Goal: Task Accomplishment & Management: Use online tool/utility

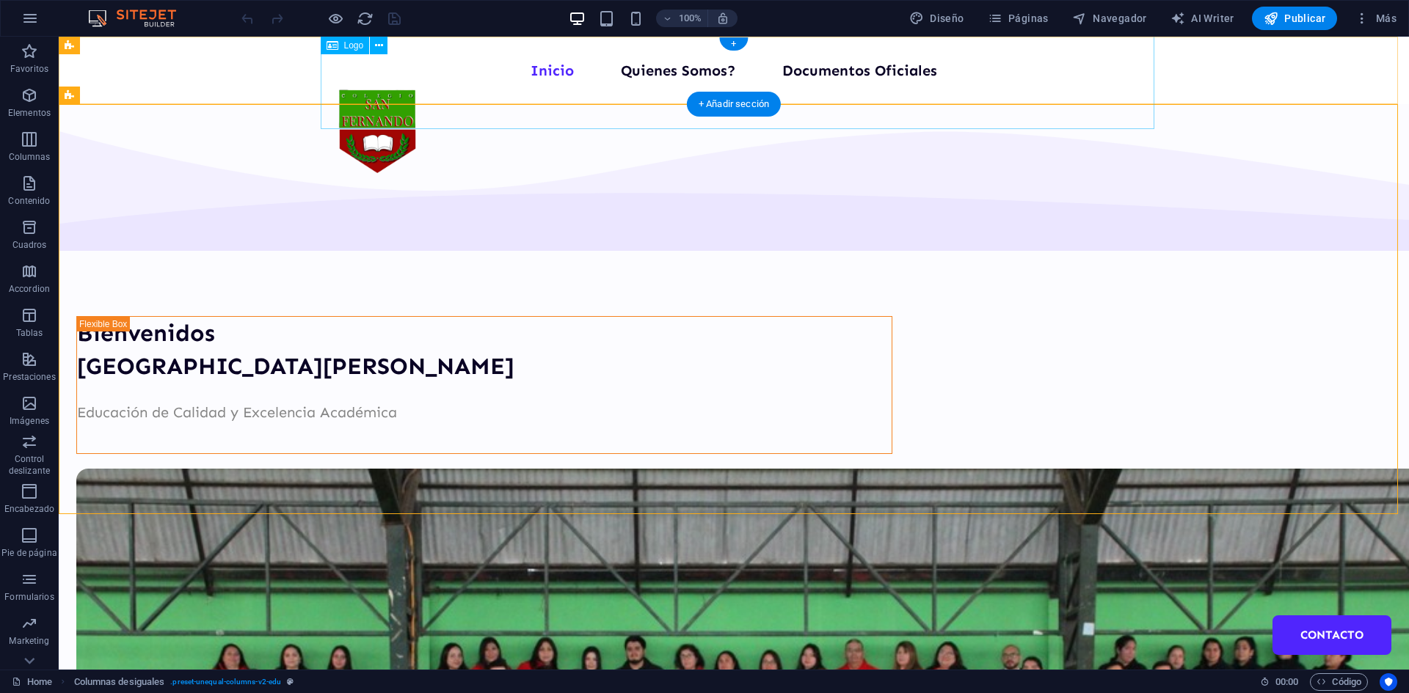
click at [1067, 73] on div at bounding box center [845, 132] width 1038 height 147
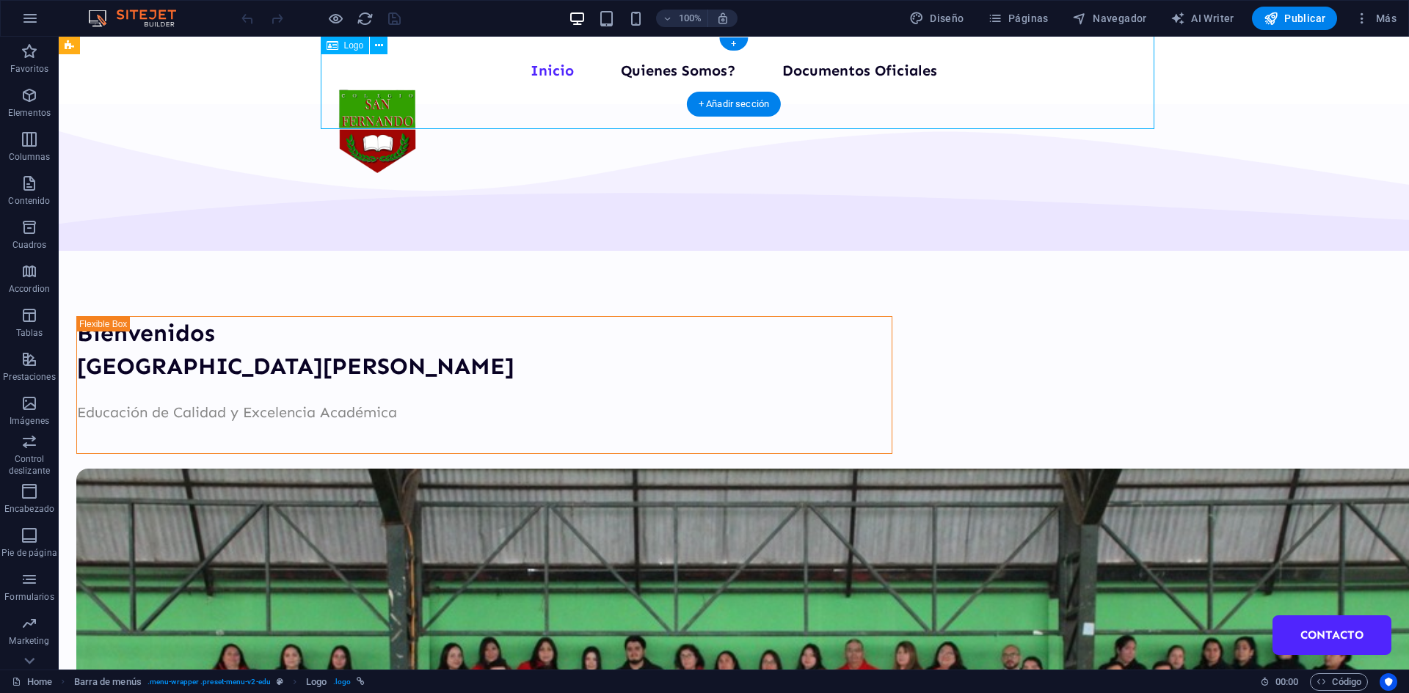
click at [814, 68] on div at bounding box center [845, 132] width 1038 height 147
click at [599, 66] on div at bounding box center [845, 132] width 1038 height 147
click at [904, 70] on div at bounding box center [845, 132] width 1038 height 147
click at [903, 70] on div at bounding box center [845, 132] width 1038 height 147
select select "%"
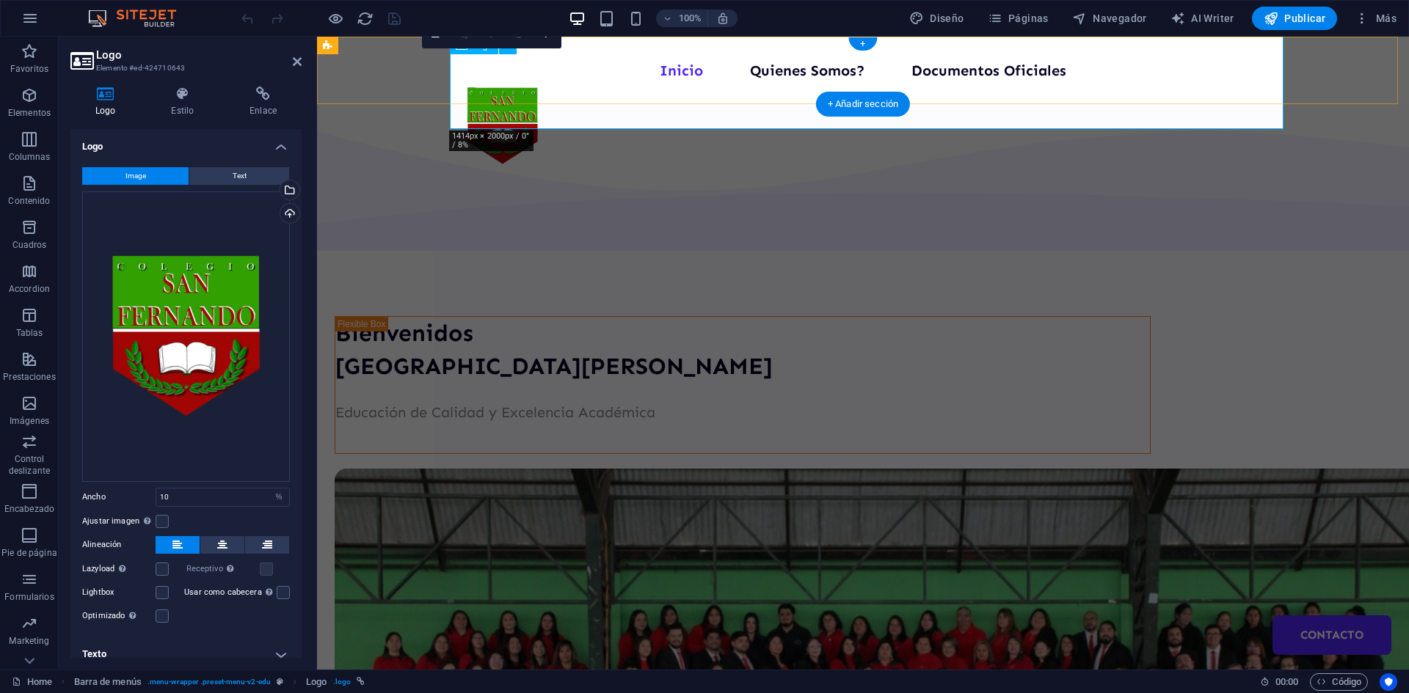
click at [966, 73] on div at bounding box center [932, 126] width 954 height 135
click at [679, 71] on div at bounding box center [932, 126] width 954 height 135
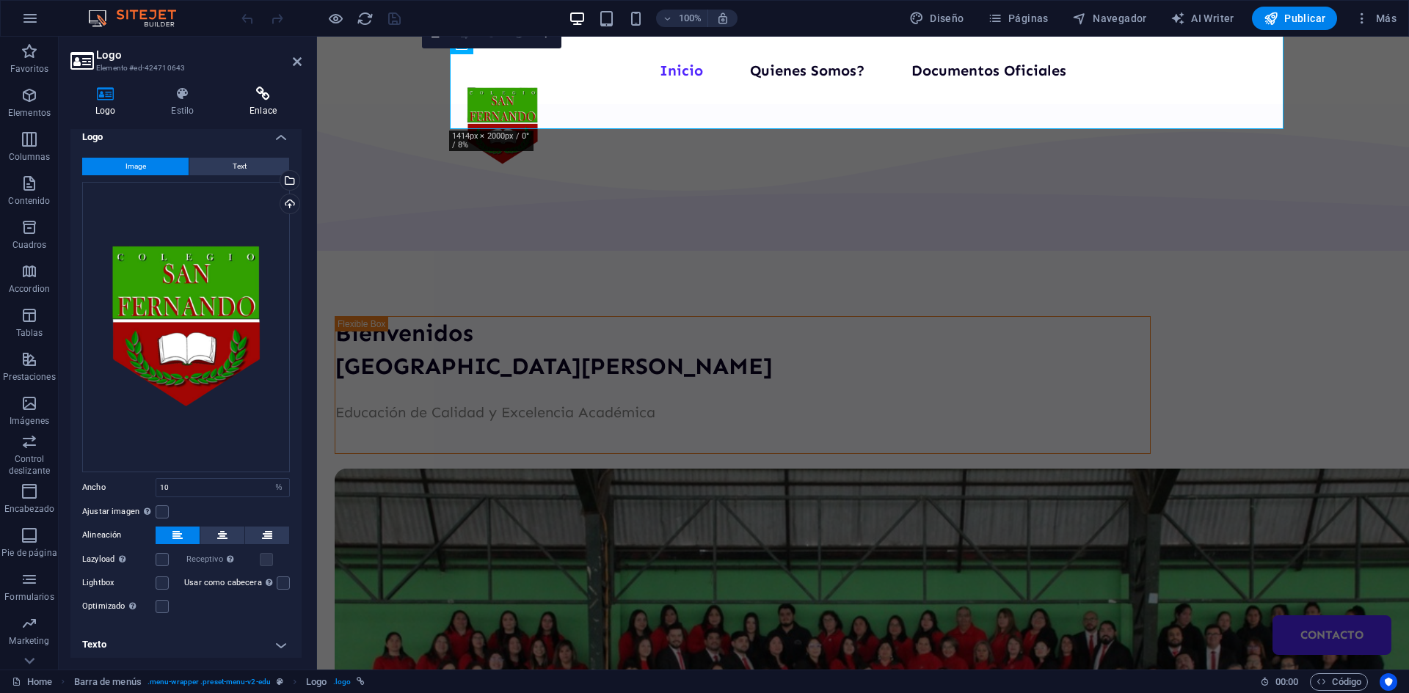
click at [261, 100] on icon at bounding box center [263, 94] width 77 height 15
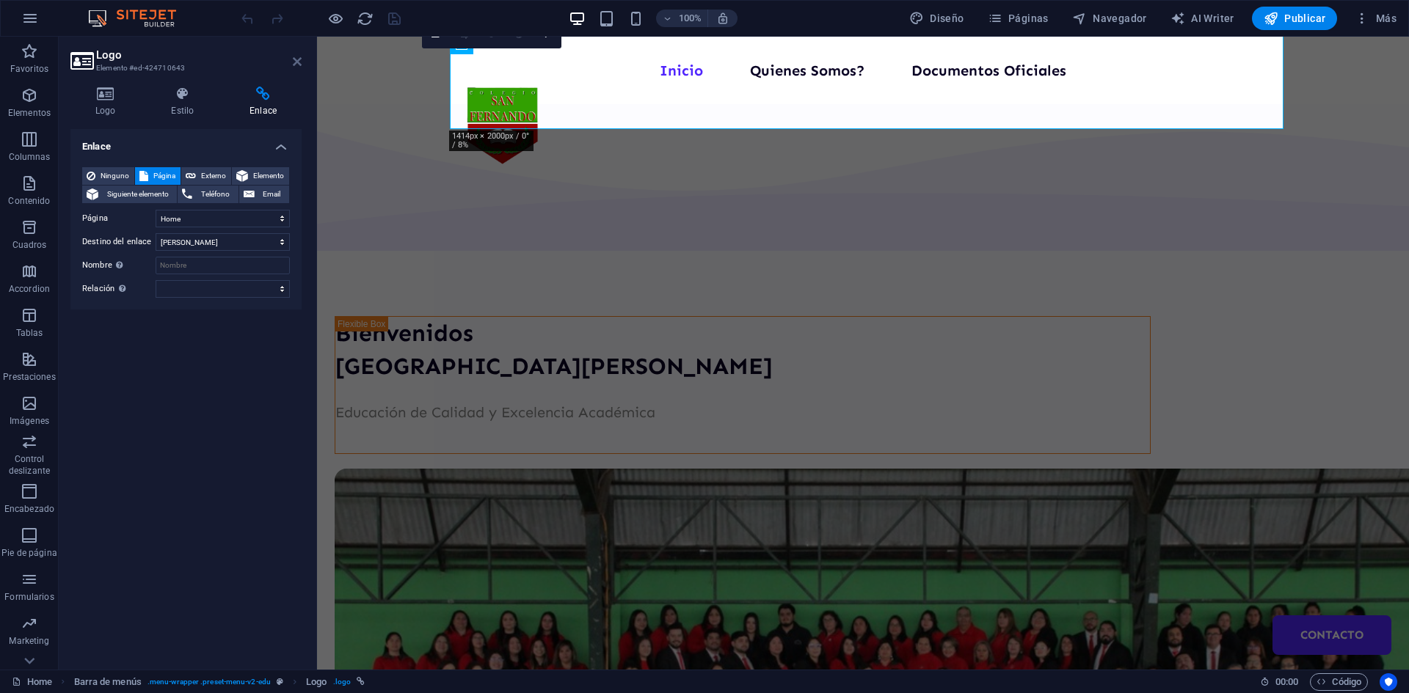
click at [295, 64] on icon at bounding box center [297, 62] width 9 height 12
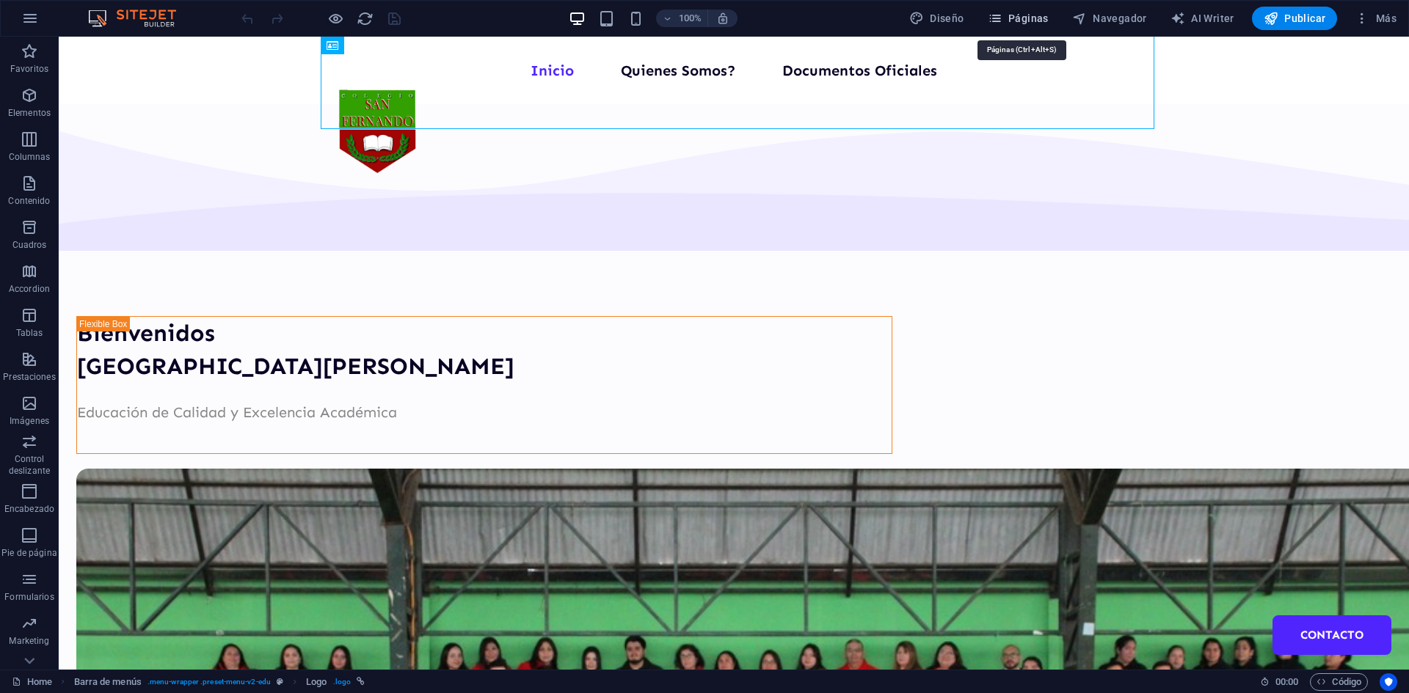
click at [1019, 23] on span "Páginas" at bounding box center [1018, 18] width 61 height 15
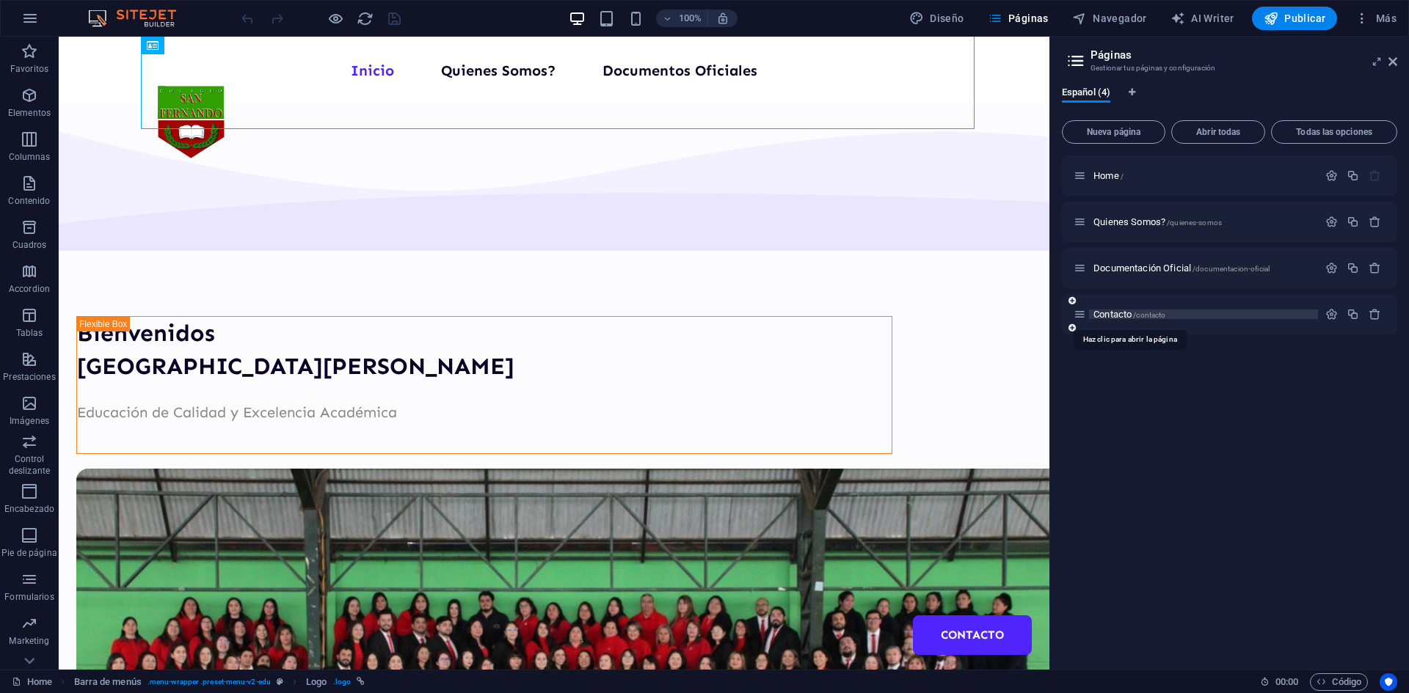
click at [1131, 313] on span "Contacto /contacto" at bounding box center [1129, 314] width 72 height 11
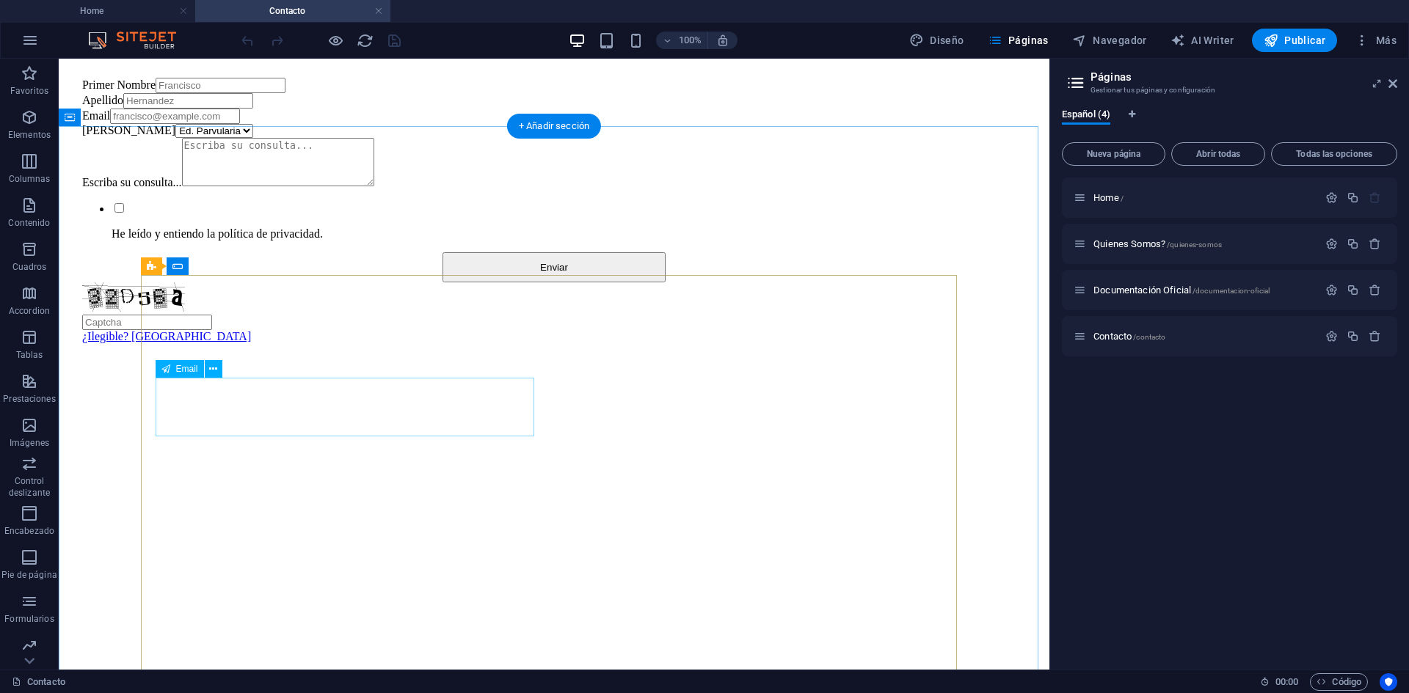
scroll to position [0, 0]
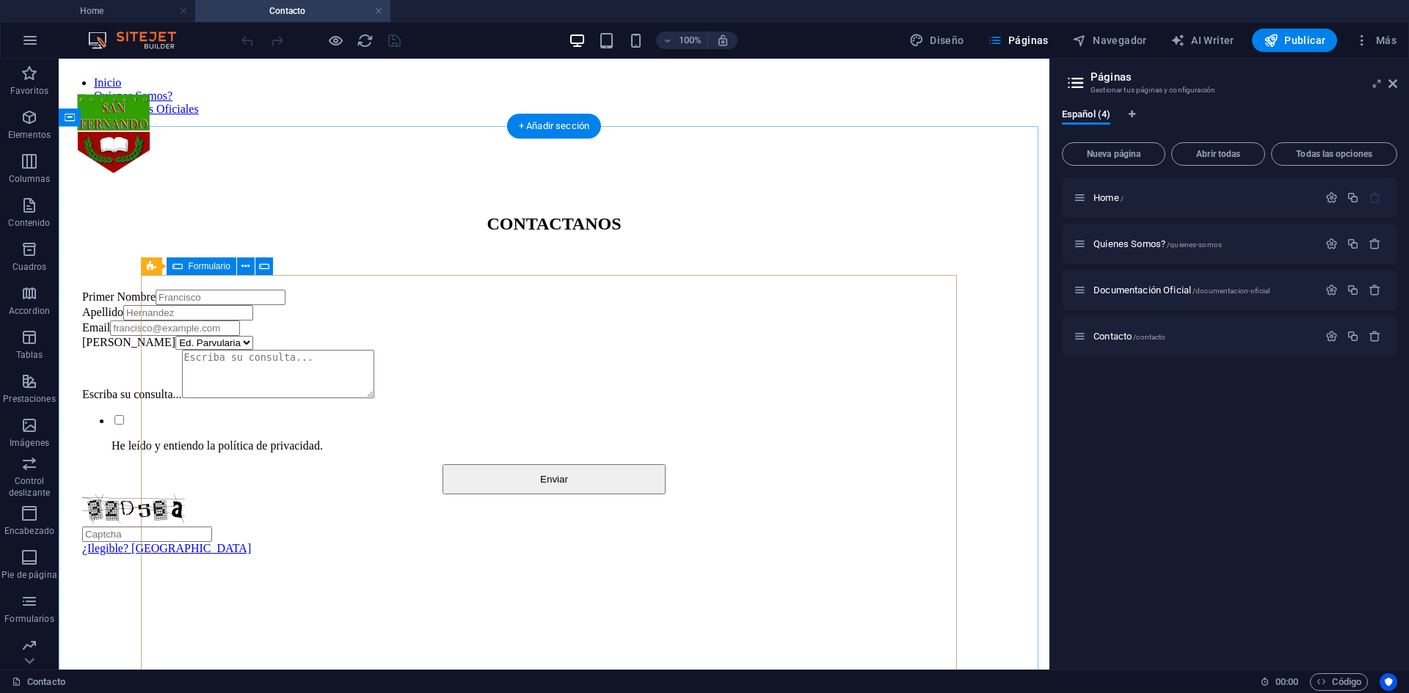
click at [400, 290] on div "Primer Nombre Apellido Email [PERSON_NAME] Ed. Parvularia Ed. Basica Ed. Media …" at bounding box center [554, 423] width 944 height 266
click at [245, 269] on icon at bounding box center [245, 266] width 8 height 15
click at [981, 238] on div "CONTACTANOS Primer Nombre Apellido Email [PERSON_NAME] Ed. Parvularia Ed. Basic…" at bounding box center [554, 377] width 979 height 473
click at [19, 136] on p "Elementos" at bounding box center [29, 135] width 43 height 12
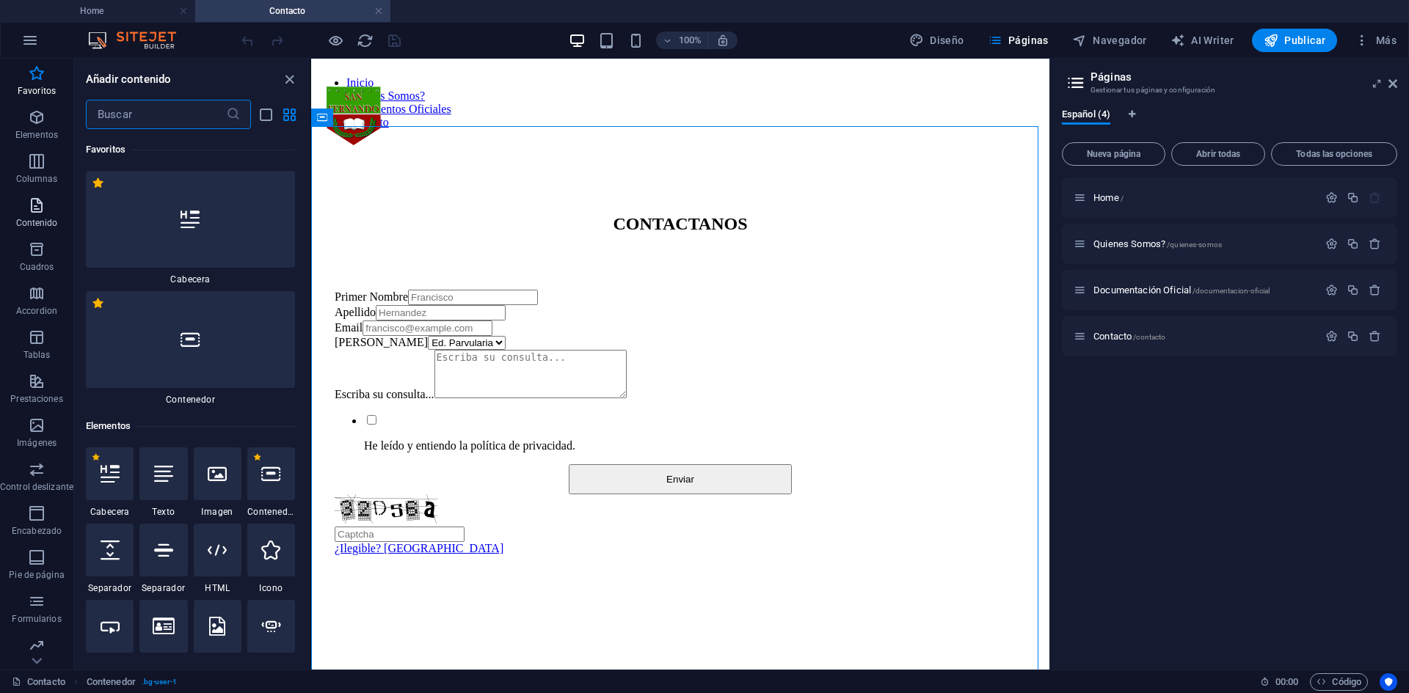
click at [32, 203] on icon "button" at bounding box center [37, 206] width 18 height 18
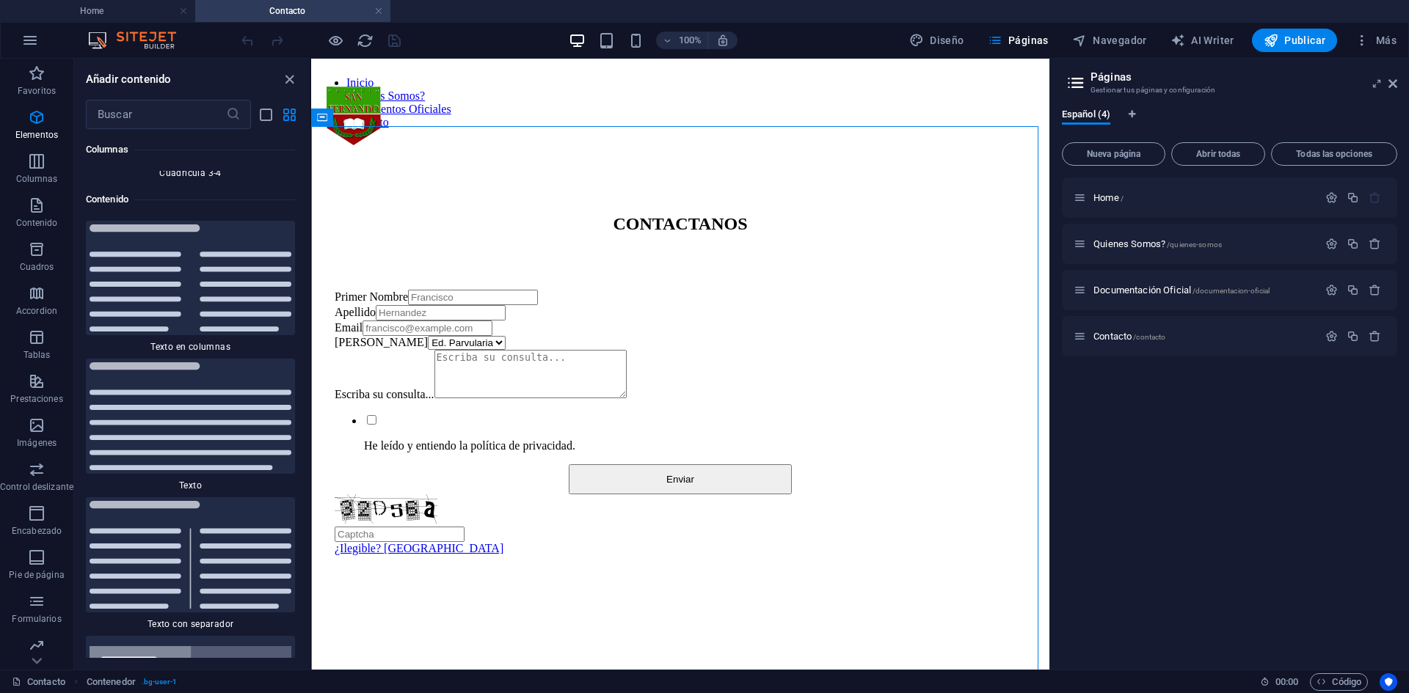
scroll to position [4929, 0]
click at [284, 81] on icon "close panel" at bounding box center [289, 79] width 17 height 17
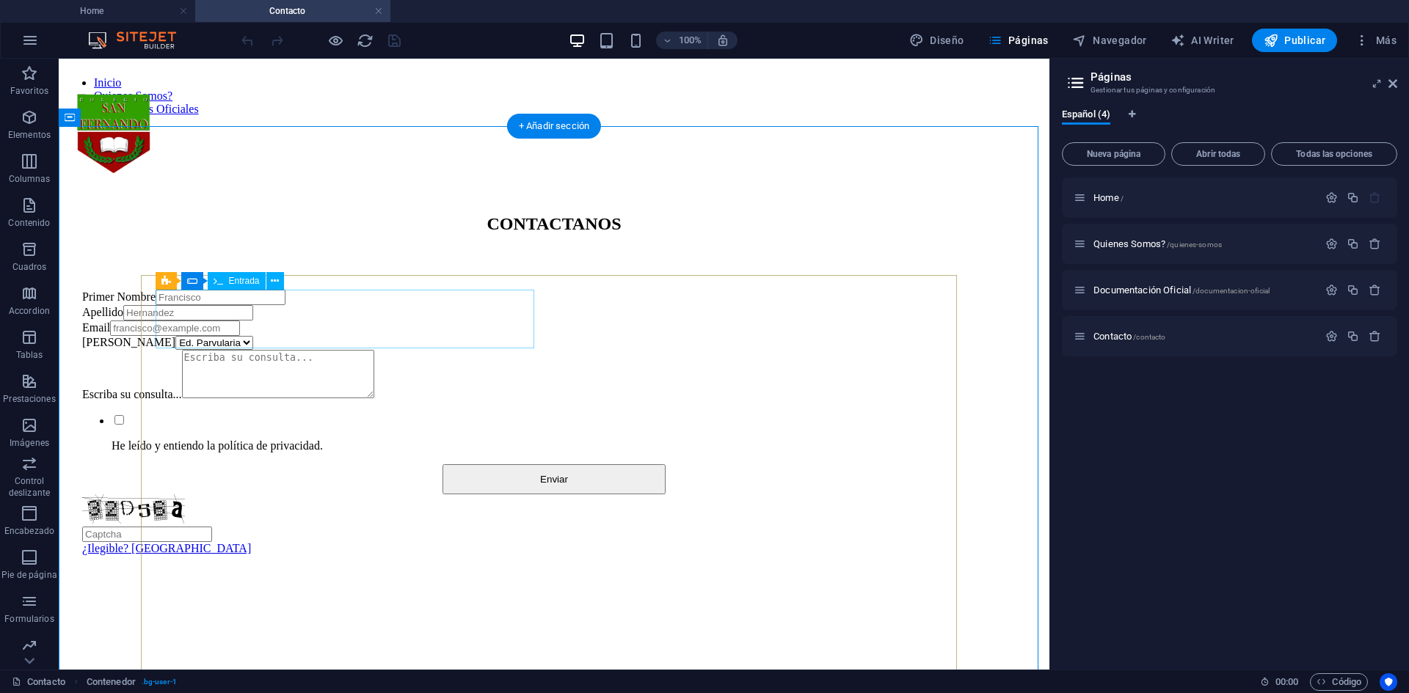
click at [362, 305] on div "Primer Nombre" at bounding box center [554, 297] width 944 height 15
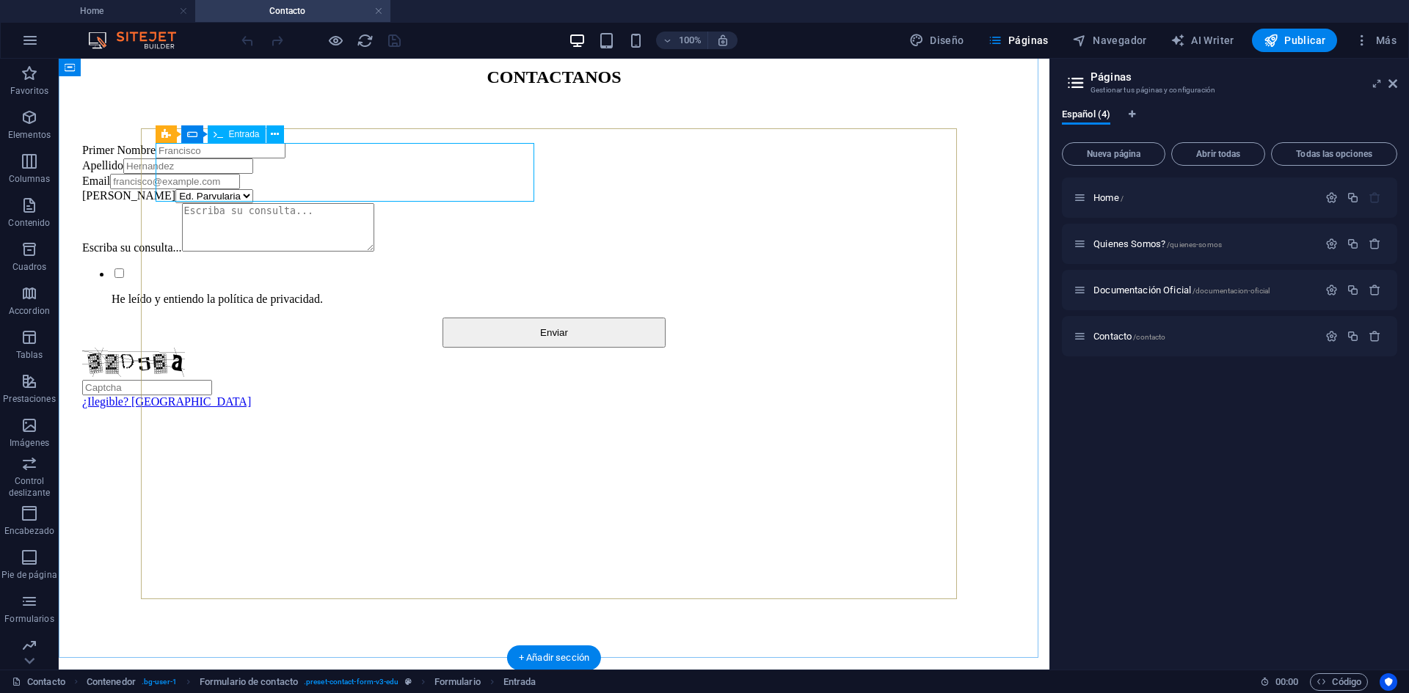
click at [295, 159] on div "Primer Nombre" at bounding box center [554, 150] width 944 height 15
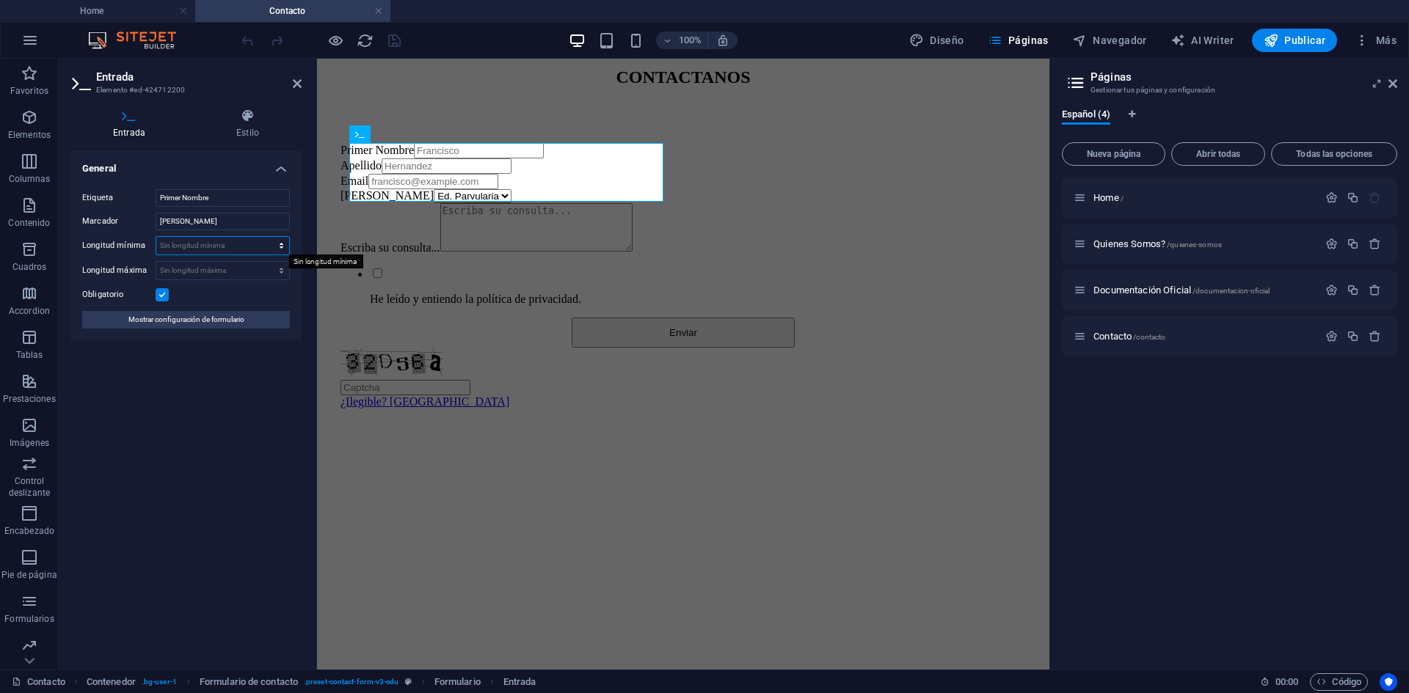
click at [250, 250] on select "Sin longitud mínima carácteres" at bounding box center [222, 246] width 133 height 18
click at [243, 317] on span "Mostrar configuración de formulario" at bounding box center [186, 320] width 116 height 18
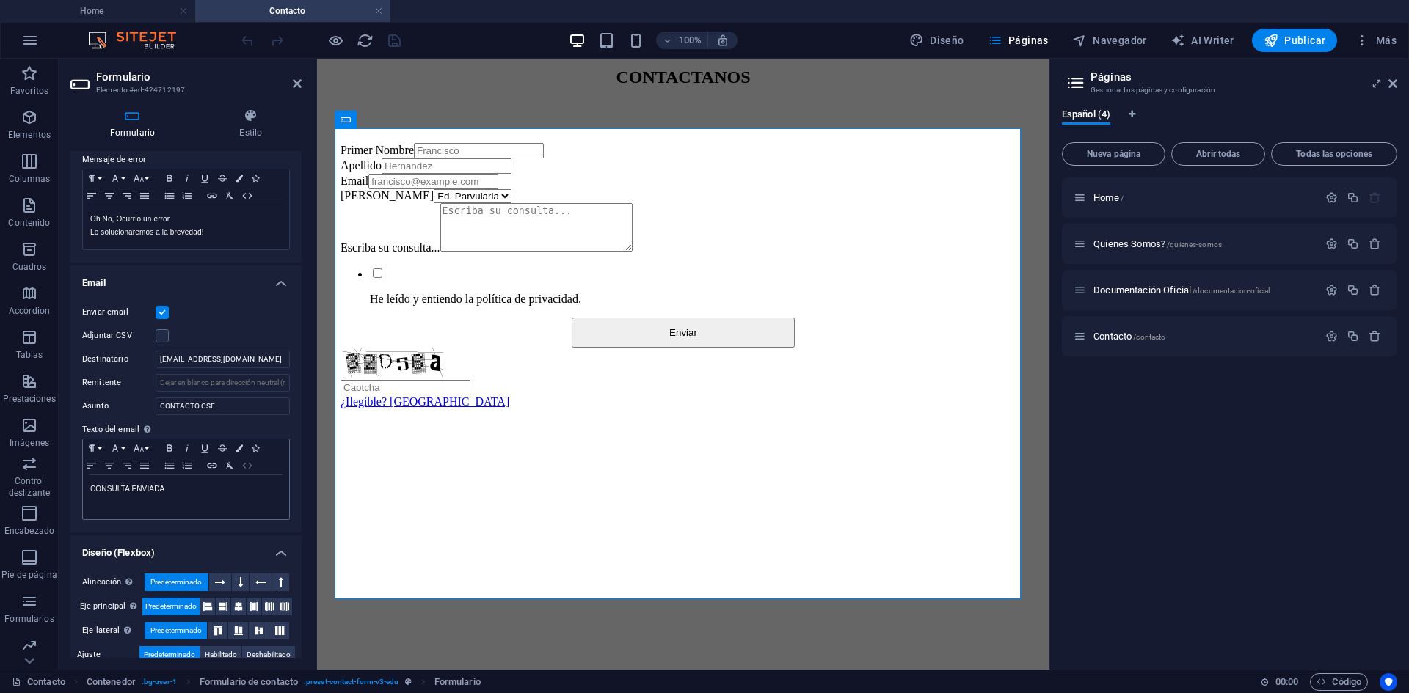
scroll to position [304, 0]
